Goal: Task Accomplishment & Management: Use online tool/utility

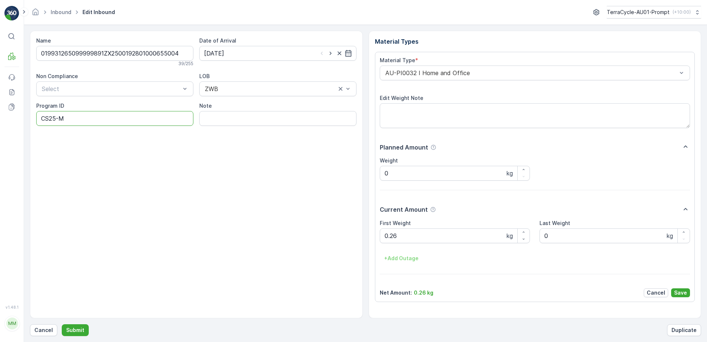
click at [56, 119] on ID "CS25-M" at bounding box center [114, 118] width 157 height 15
type ID "CS58-M"
click at [384, 72] on div "AU-PI0032 I Home and Office" at bounding box center [535, 72] width 311 height 15
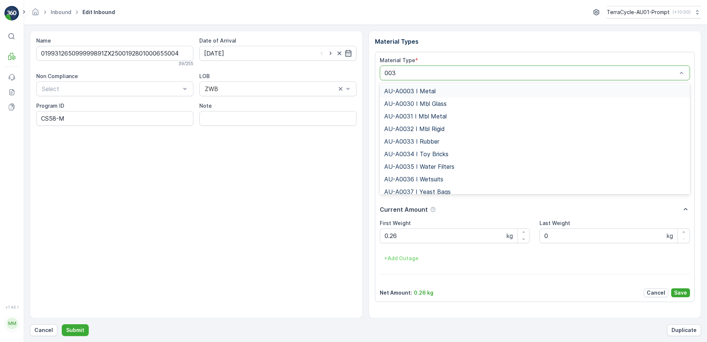
type input "0038"
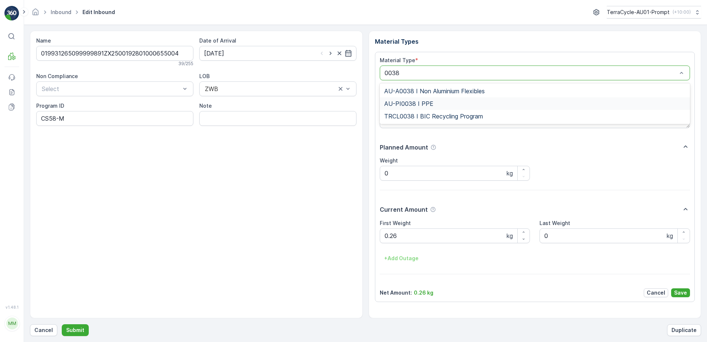
click at [423, 104] on span "AU-PI0038 I PPE" at bounding box center [408, 103] width 49 height 7
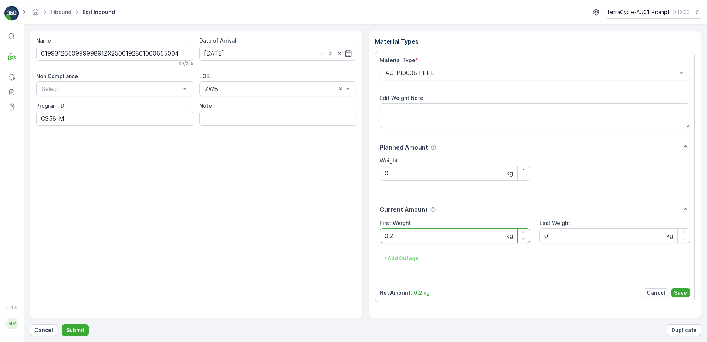
type Weight "0"
click at [62, 324] on button "Submit" at bounding box center [75, 330] width 27 height 12
